Goal: Entertainment & Leisure: Consume media (video, audio)

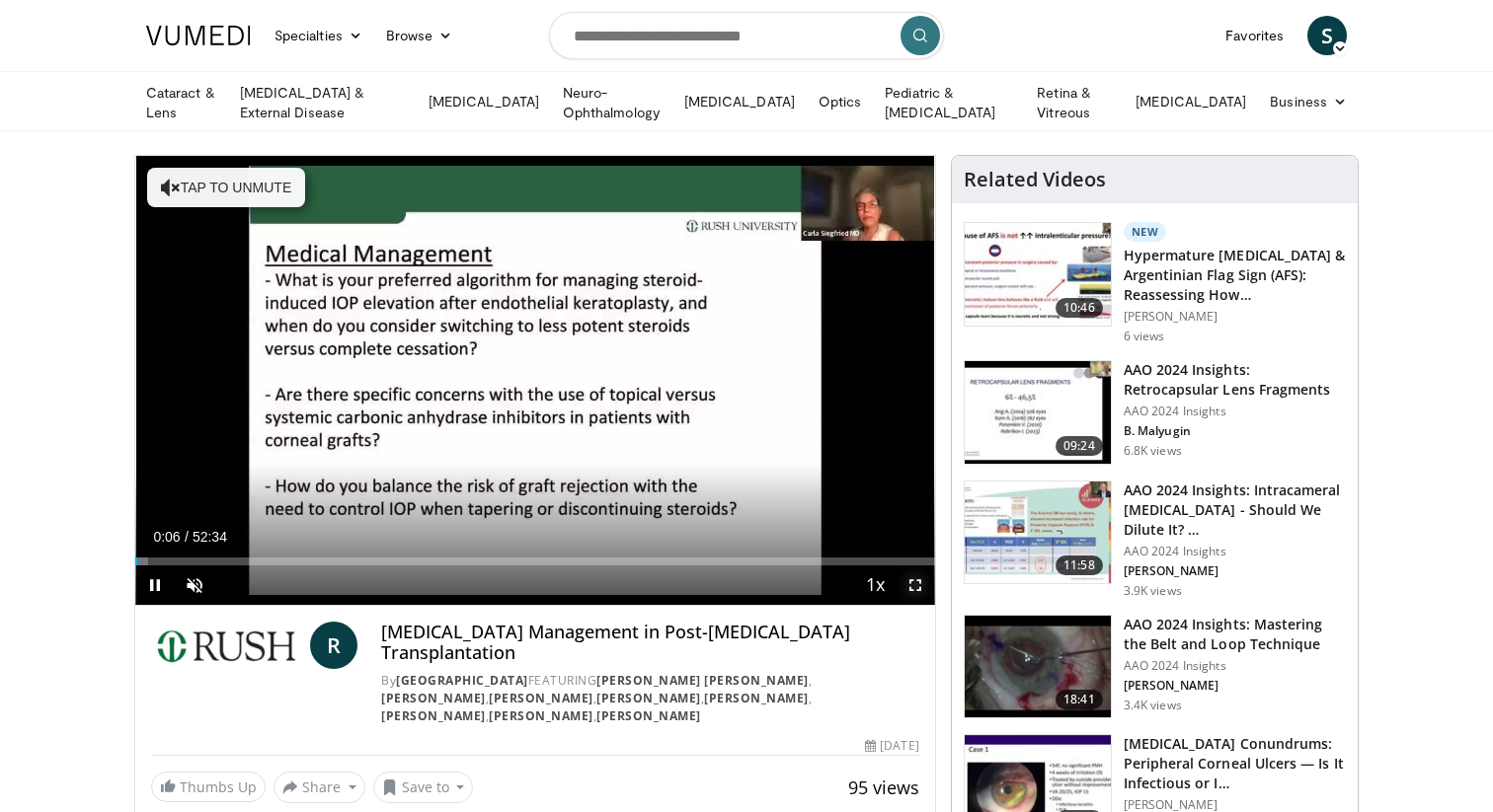
click at [913, 584] on span "Video Player" at bounding box center [915, 585] width 40 height 40
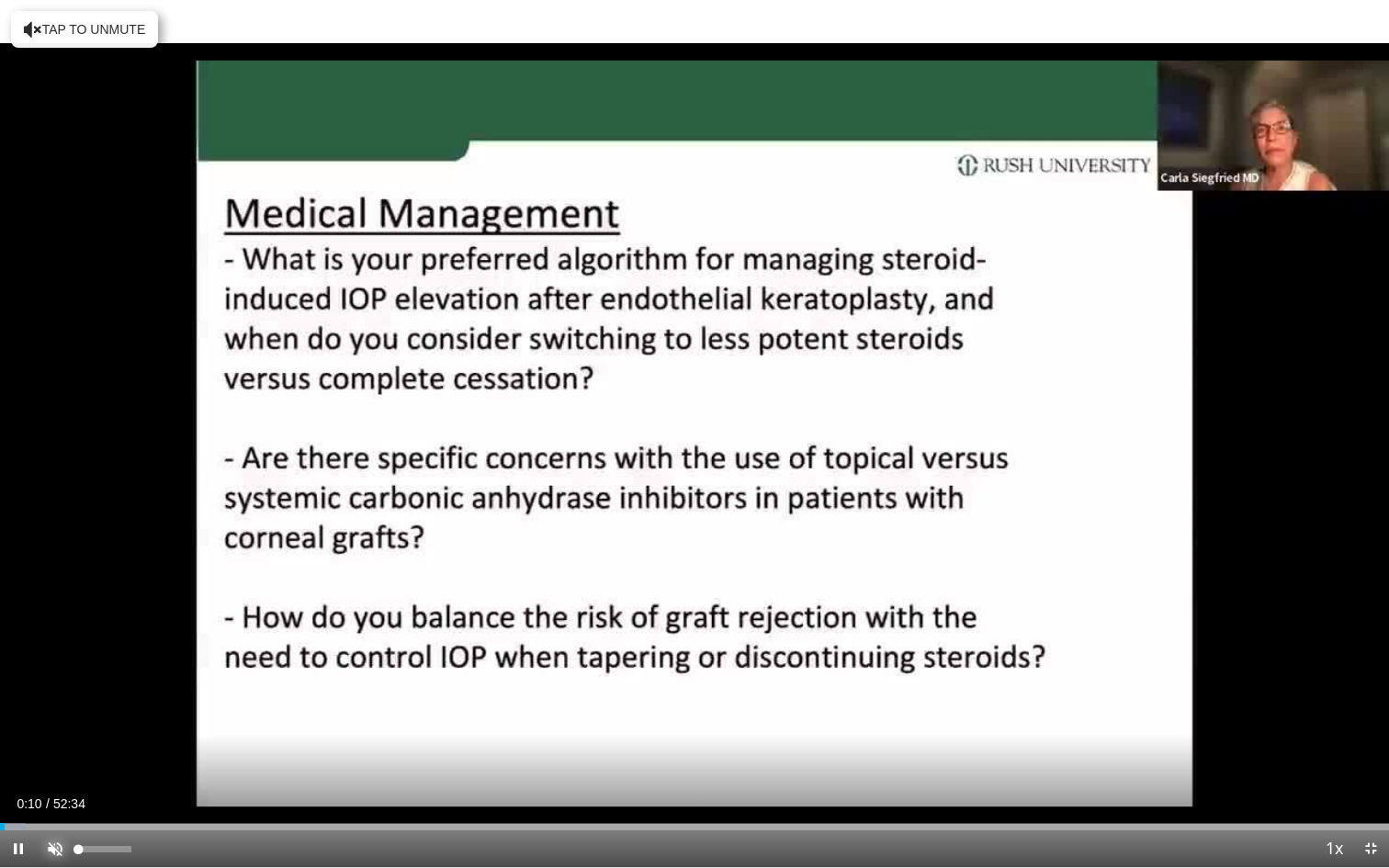
click at [53, 755] on span "Video Player" at bounding box center [55, 849] width 37 height 37
click at [21, 755] on div "Loaded : 1.88% 00:12 00:50" at bounding box center [694, 821] width 1389 height 18
click at [46, 755] on div "Loaded : 3.17% 01:44 01:44" at bounding box center [694, 821] width 1389 height 18
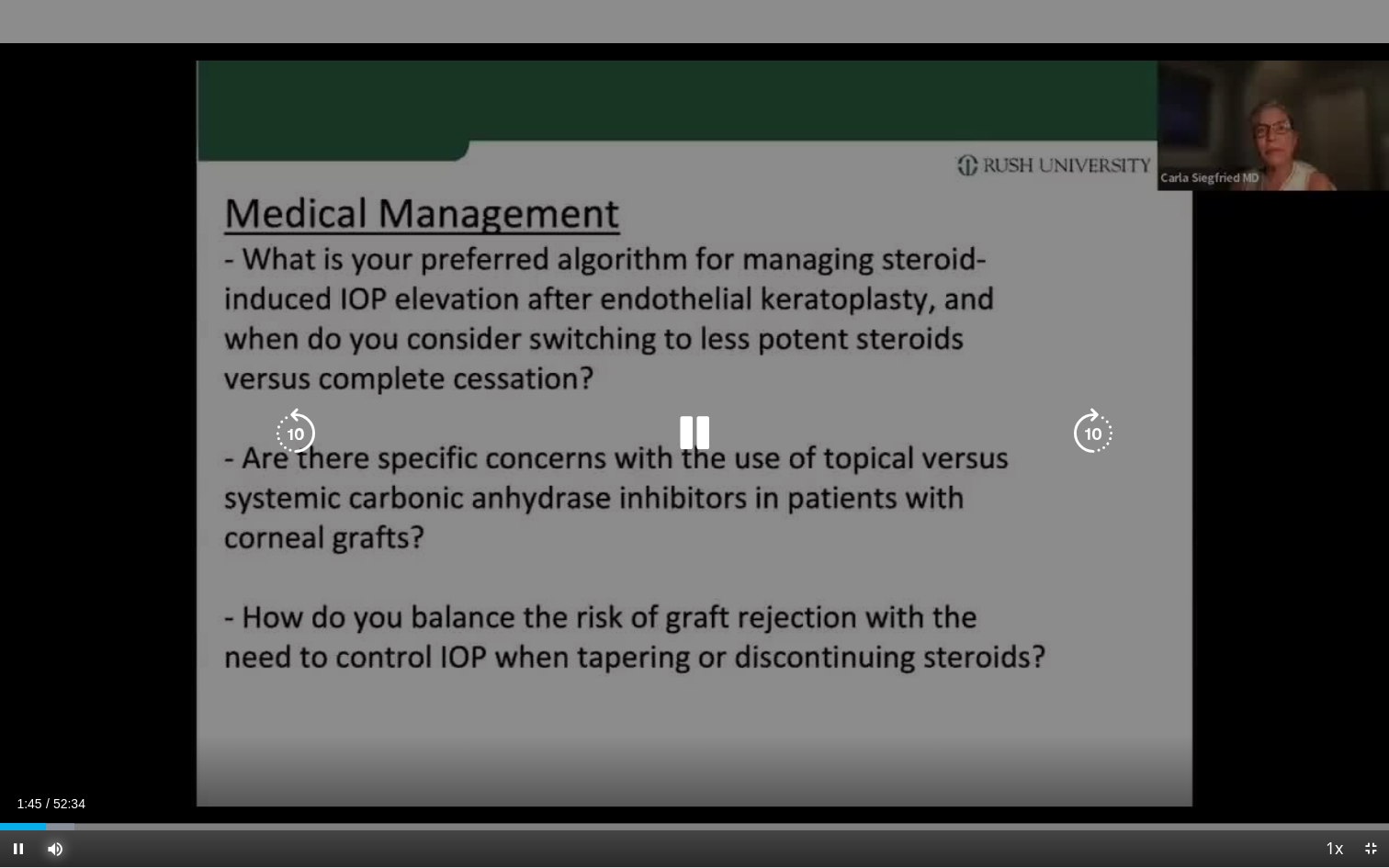
click at [66, 755] on div "Loaded : 5.34% 01:45 01:44" at bounding box center [694, 821] width 1389 height 18
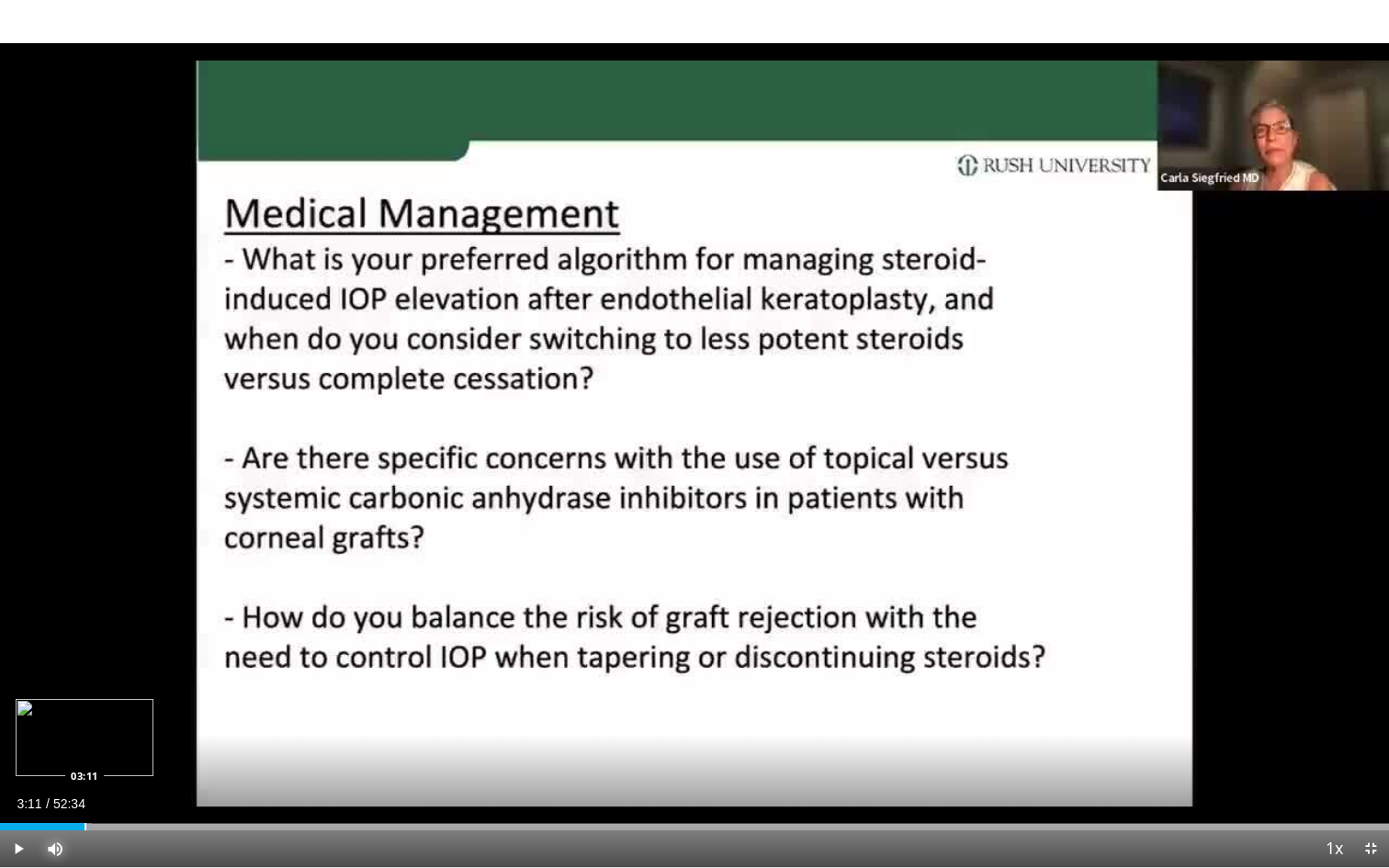
click at [84, 755] on div "Loaded : 6.60% 03:11 03:11" at bounding box center [694, 821] width 1389 height 18
click at [100, 755] on div "Loaded : 8.17% 03:13 03:45" at bounding box center [694, 821] width 1389 height 18
click at [119, 755] on div "Progress Bar" at bounding box center [120, 827] width 2 height 7
click at [142, 755] on div "Progress Bar" at bounding box center [143, 827] width 2 height 7
click at [155, 755] on div "Progress Bar" at bounding box center [156, 827] width 2 height 7
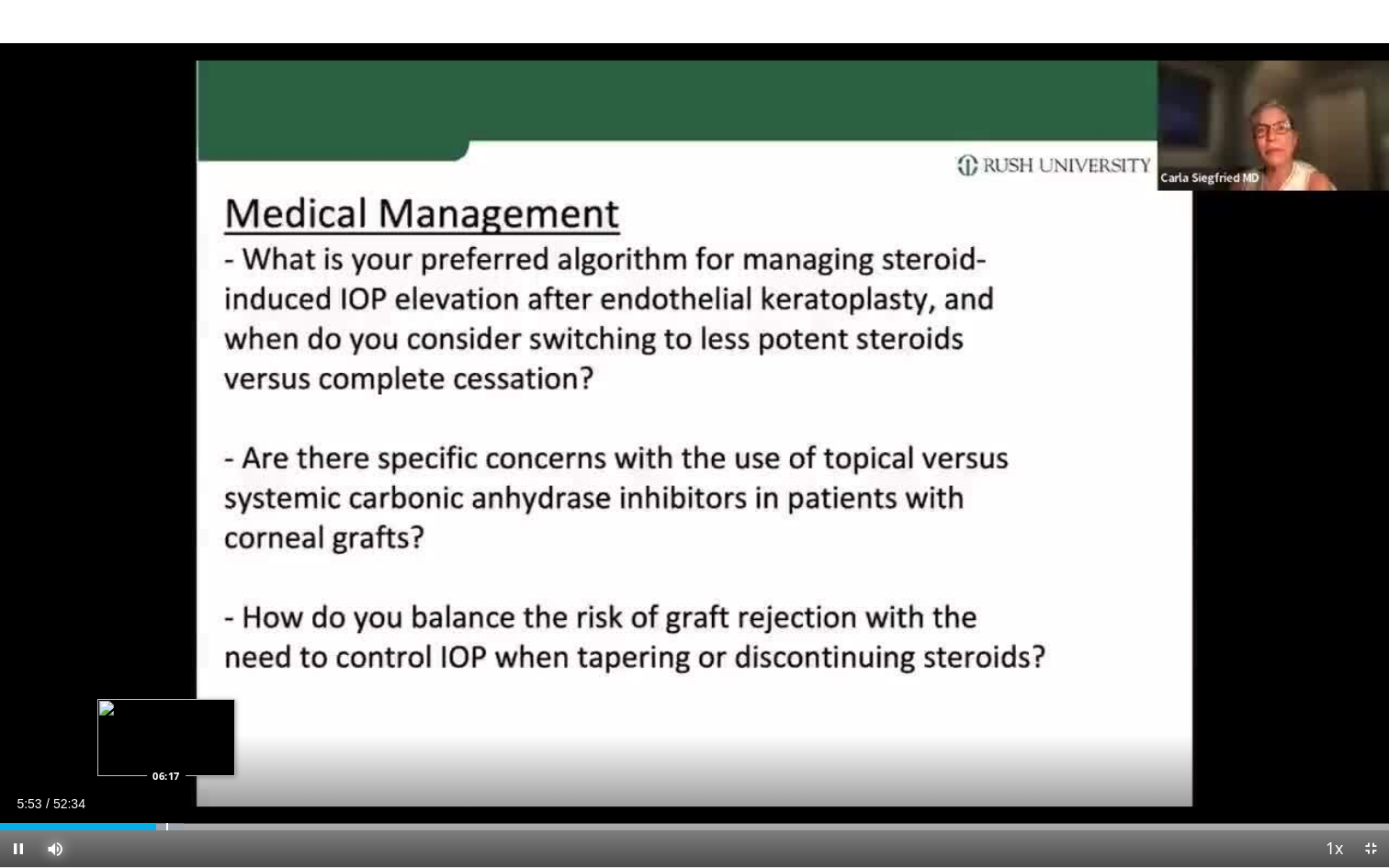
click at [166, 755] on div "Progress Bar" at bounding box center [167, 827] width 2 height 7
click at [187, 755] on div "Progress Bar" at bounding box center [177, 827] width 41 height 7
click at [202, 755] on div "Progress Bar" at bounding box center [203, 827] width 2 height 7
click at [210, 755] on div "Loaded : 16.48% 07:59 07:53" at bounding box center [694, 827] width 1389 height 7
click at [224, 755] on div "Progress Bar" at bounding box center [225, 827] width 2 height 7
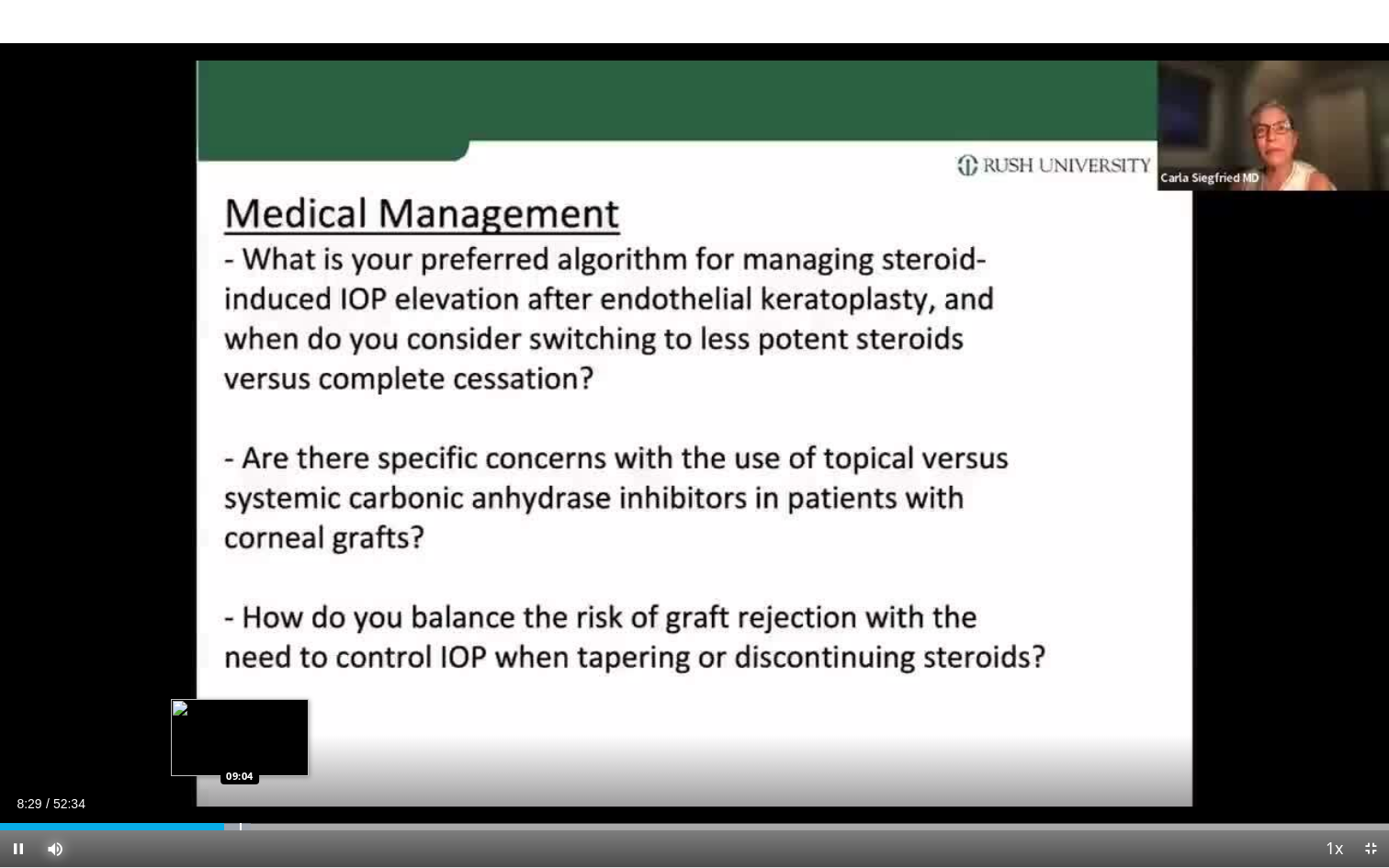
click at [240, 755] on div "Progress Bar" at bounding box center [241, 827] width 2 height 7
click at [250, 755] on div "Progress Bar" at bounding box center [251, 827] width 2 height 7
click at [273, 755] on div "Progress Bar" at bounding box center [274, 827] width 2 height 7
click at [280, 755] on div "Progress Bar" at bounding box center [281, 827] width 2 height 7
click at [289, 755] on div "Progress Bar" at bounding box center [290, 827] width 2 height 7
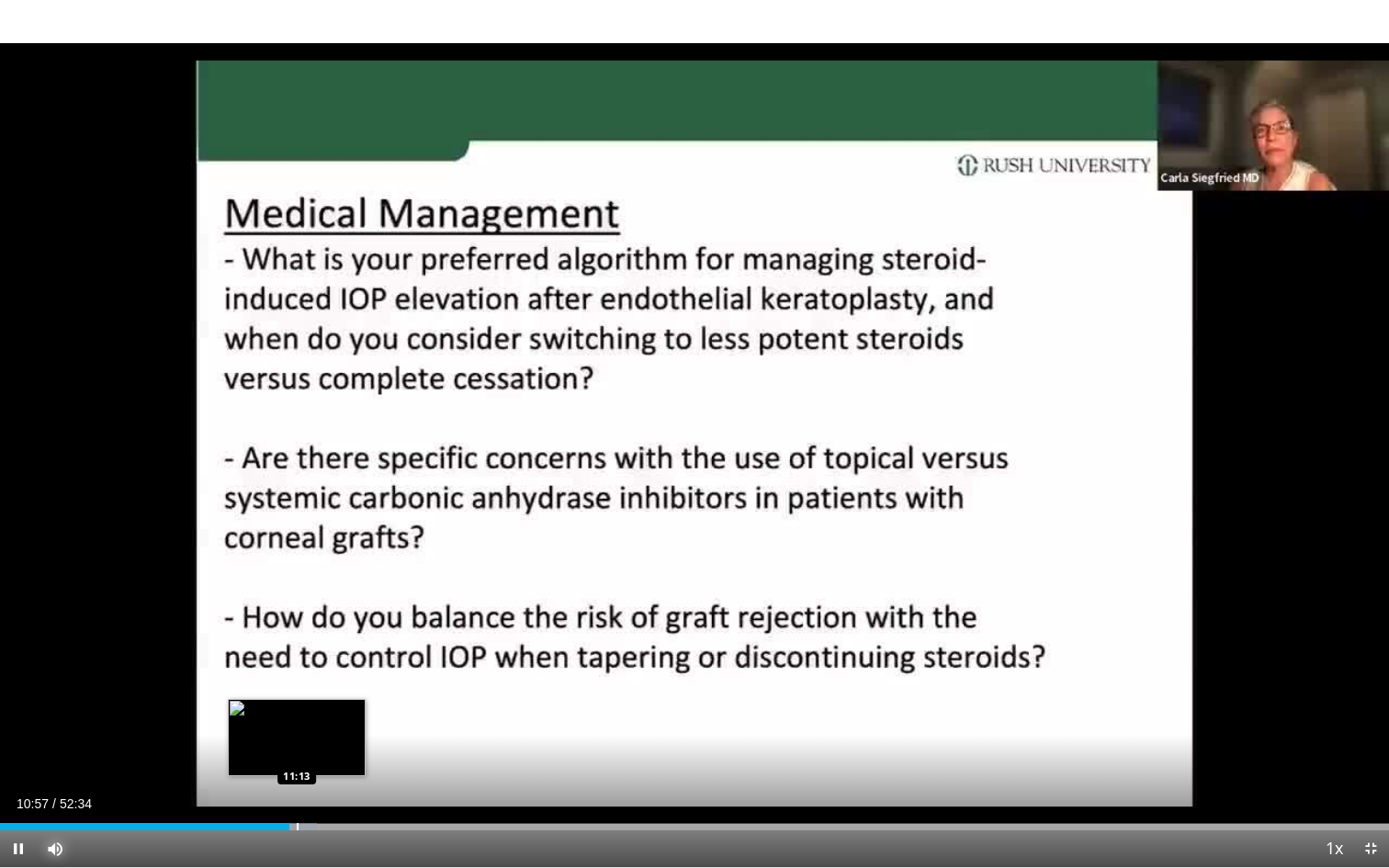
click at [297, 755] on div "Progress Bar" at bounding box center [298, 827] width 2 height 7
click at [310, 755] on div "Progress Bar" at bounding box center [311, 827] width 2 height 7
click at [323, 755] on div "Progress Bar" at bounding box center [324, 827] width 2 height 7
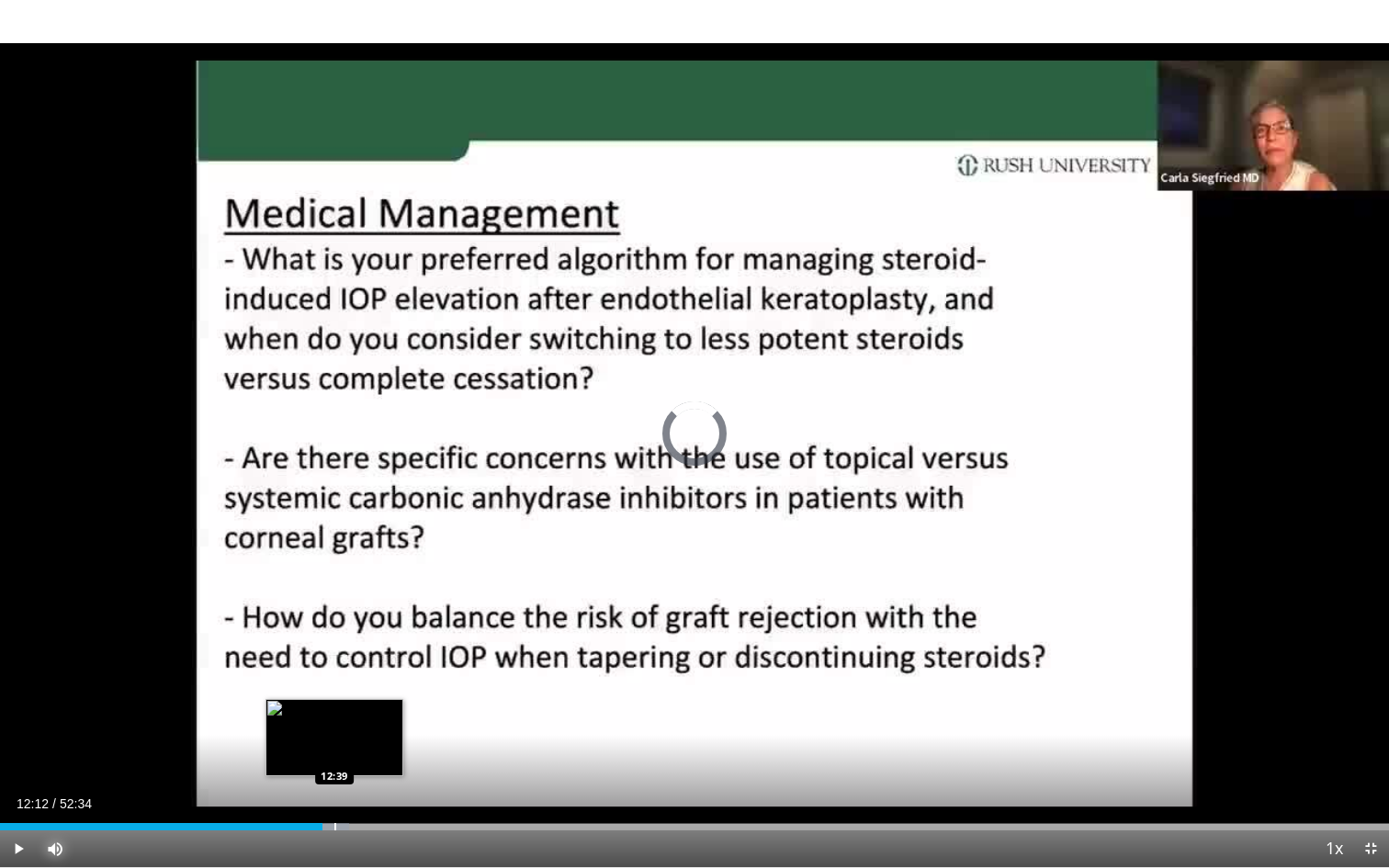
click at [335, 755] on div "Progress Bar" at bounding box center [335, 827] width 2 height 7
click at [342, 755] on div "Progress Bar" at bounding box center [343, 827] width 2 height 7
click at [349, 755] on div "Progress Bar" at bounding box center [350, 827] width 2 height 7
click at [359, 755] on div "Progress Bar" at bounding box center [360, 827] width 2 height 7
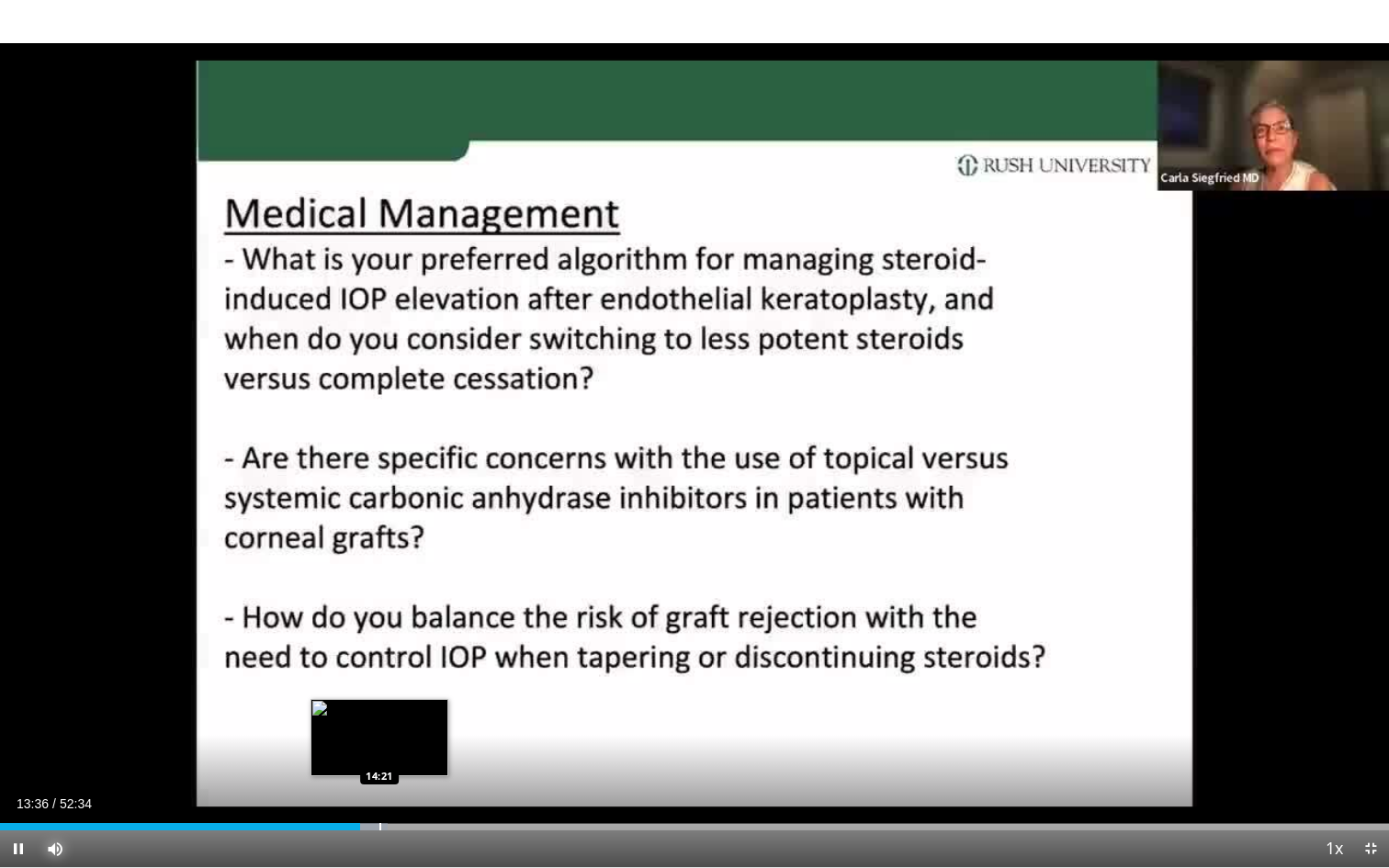
click at [380, 755] on div "Progress Bar" at bounding box center [381, 827] width 2 height 7
click at [393, 755] on div "Progress Bar" at bounding box center [394, 827] width 2 height 7
click at [414, 755] on div "Progress Bar" at bounding box center [415, 827] width 2 height 7
click at [423, 755] on div "Progress Bar" at bounding box center [424, 827] width 2 height 7
click at [433, 755] on div "Progress Bar" at bounding box center [434, 827] width 2 height 7
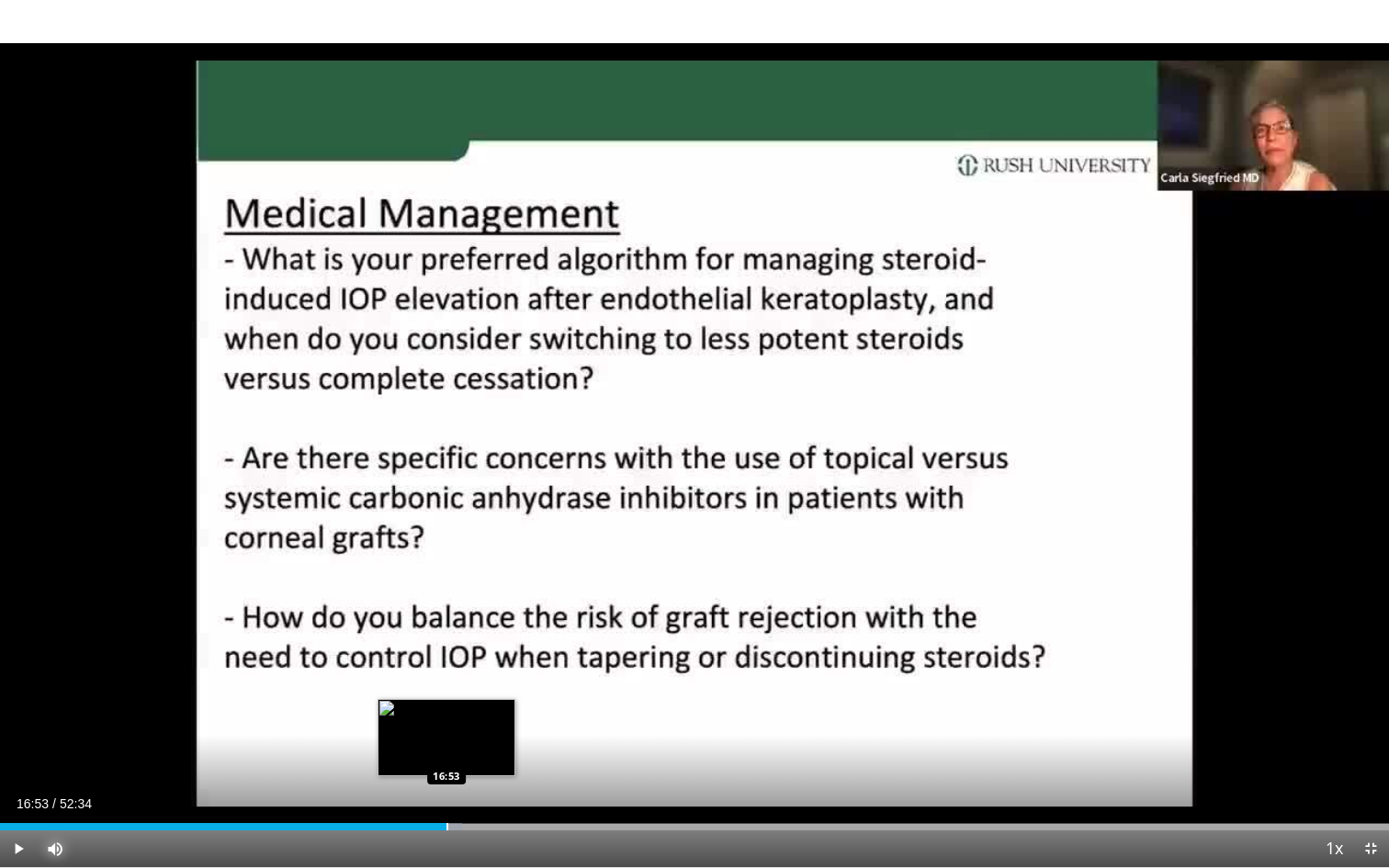
click at [446, 755] on div "Progress Bar" at bounding box center [447, 827] width 2 height 7
click at [467, 755] on div "Progress Bar" at bounding box center [468, 827] width 2 height 7
click at [479, 755] on div "Progress Bar" at bounding box center [480, 827] width 2 height 7
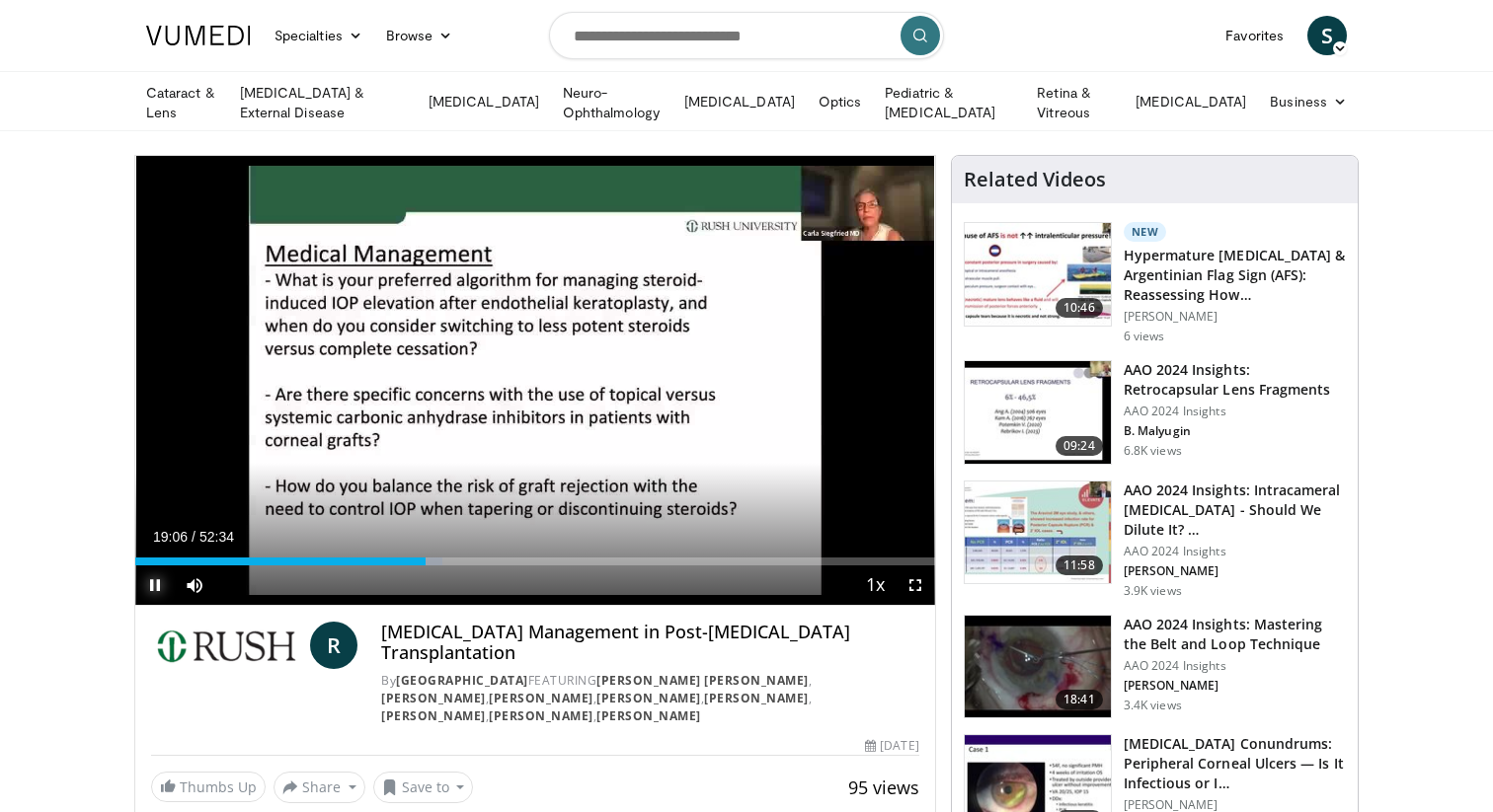
click at [156, 579] on span "Video Player" at bounding box center [156, 585] width 40 height 40
